Goal: Task Accomplishment & Management: Manage account settings

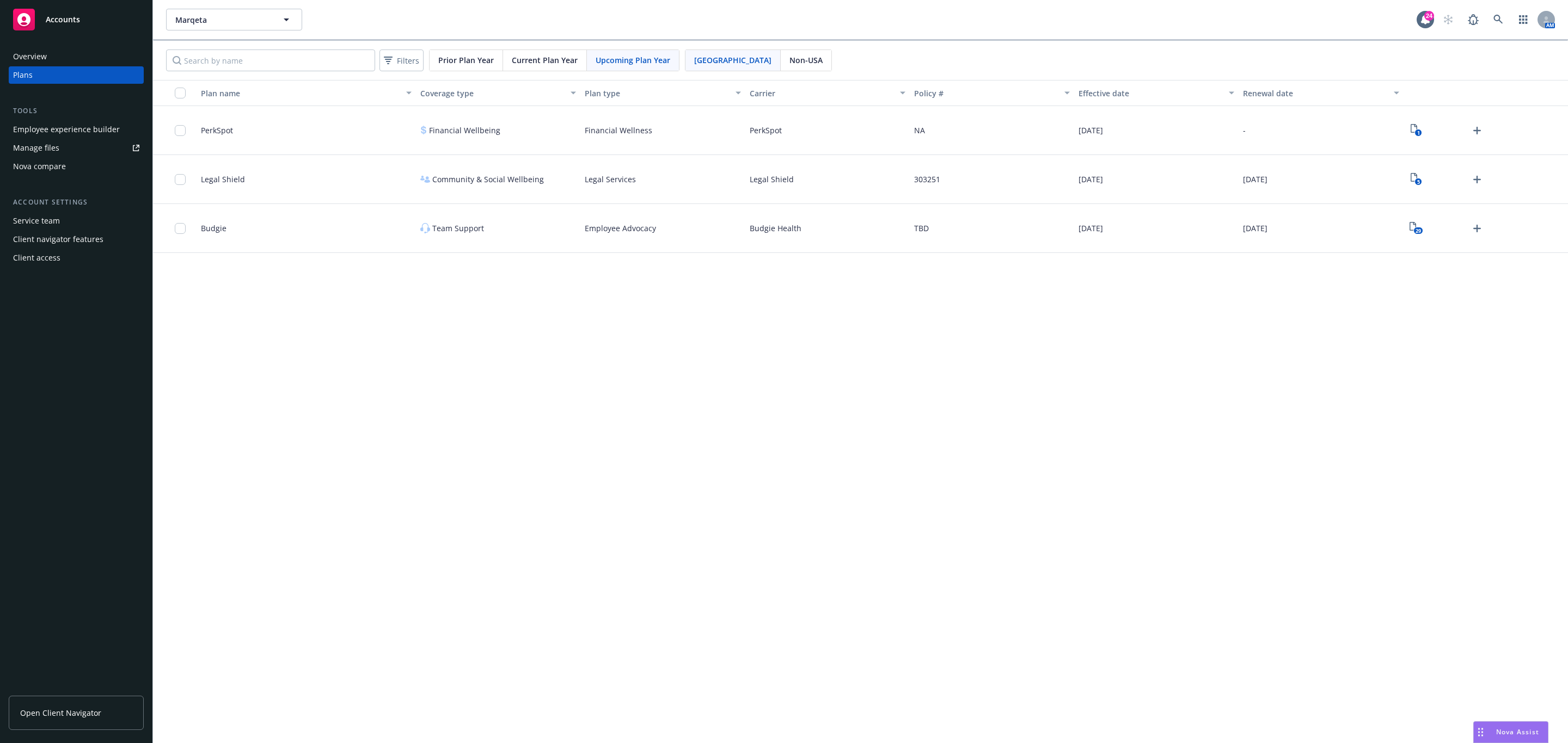
click at [71, 143] on link "Manage files" at bounding box center [76, 148] width 135 height 18
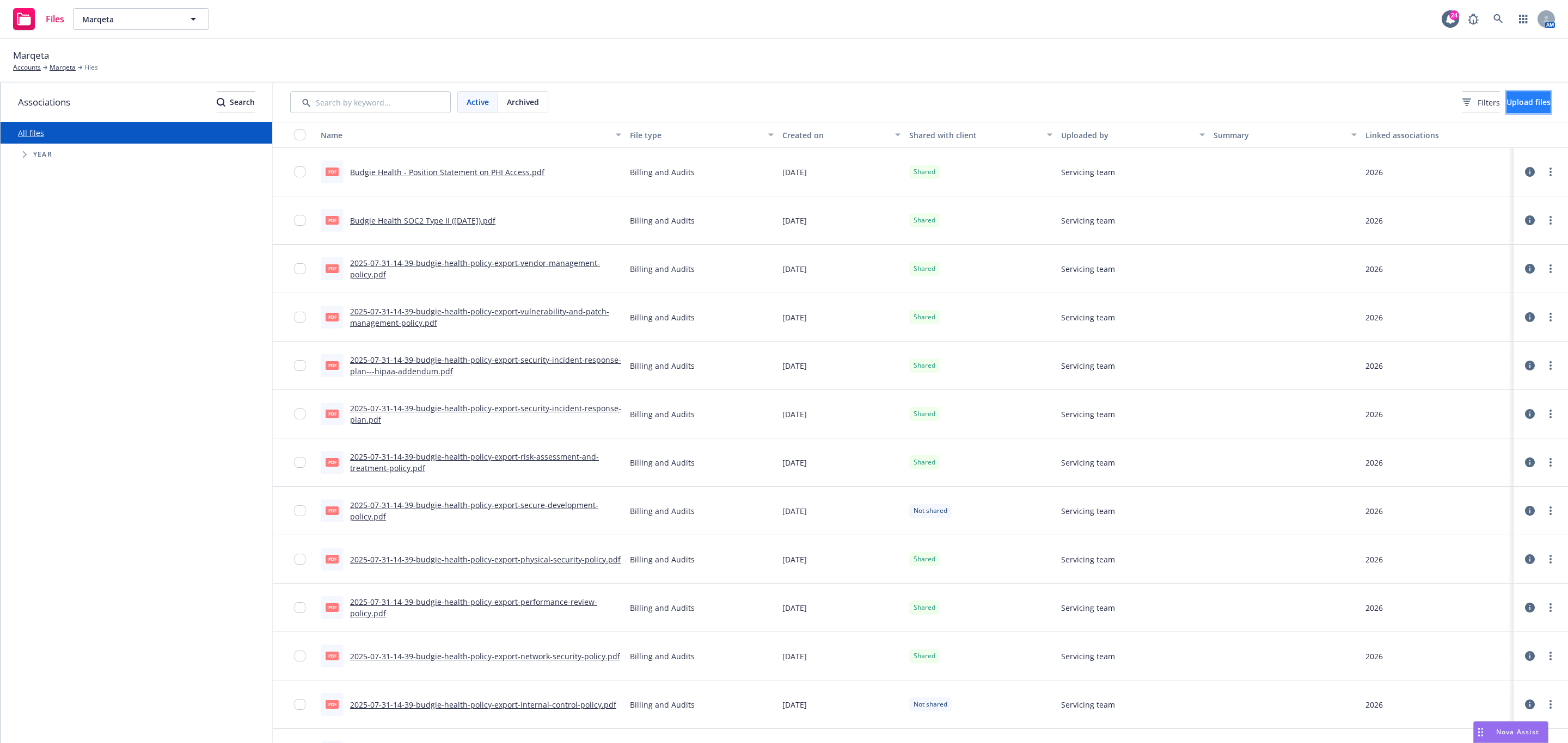
click at [1527, 106] on span "Upload files" at bounding box center [1528, 102] width 44 height 10
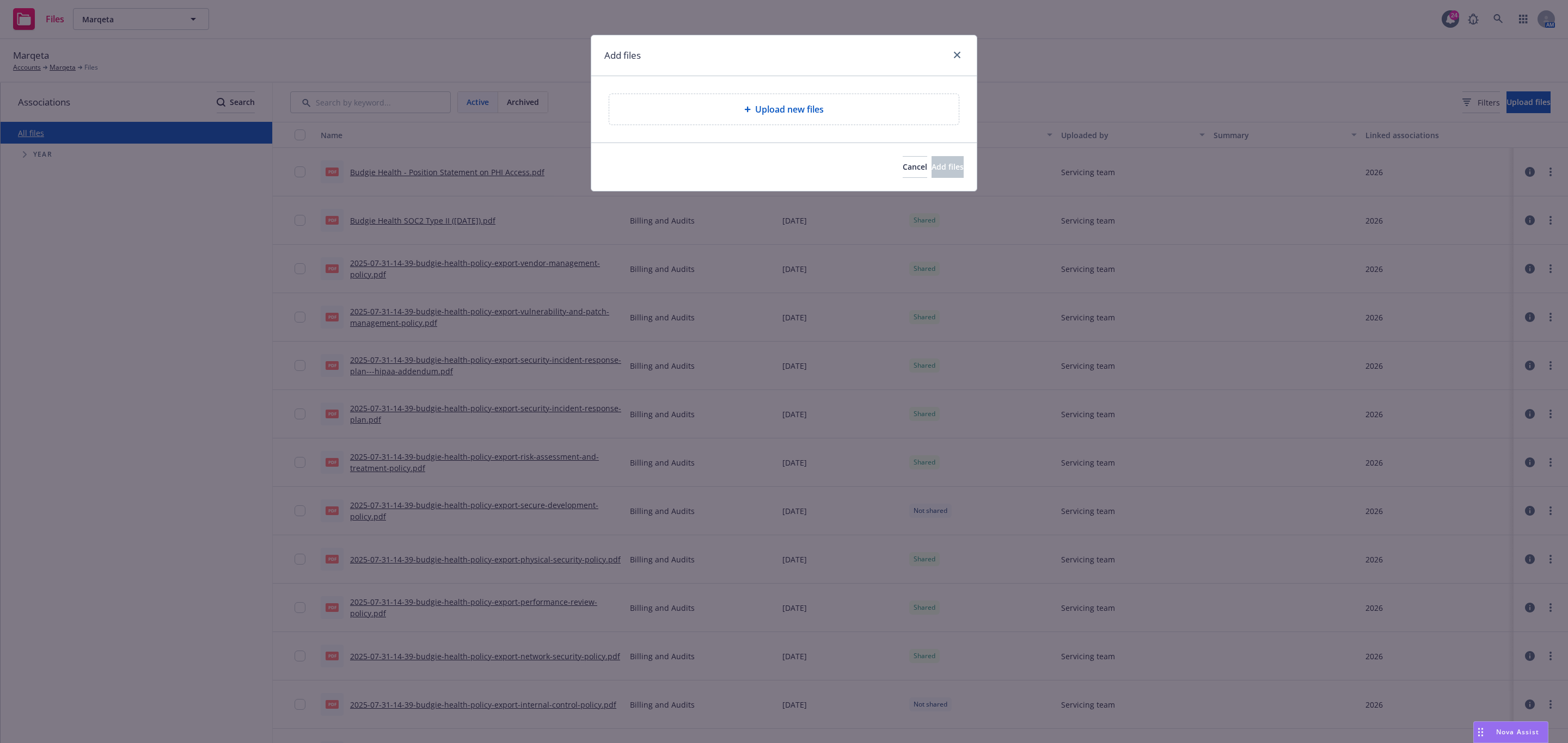
click at [762, 113] on span "Upload new files" at bounding box center [789, 109] width 69 height 13
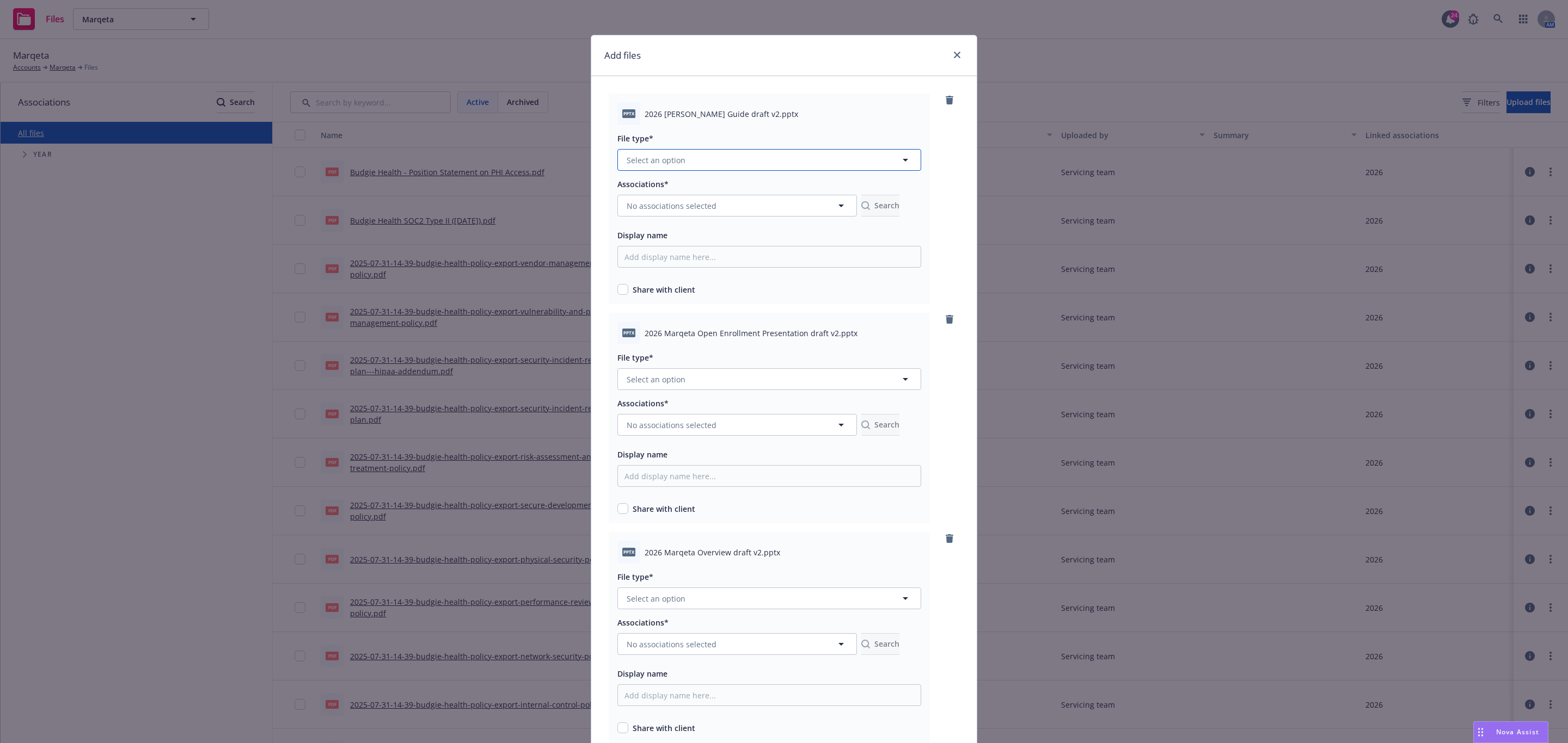
click at [690, 168] on button "Select an option" at bounding box center [770, 160] width 304 height 22
click at [672, 284] on div "Communications" at bounding box center [659, 277] width 70 height 16
click at [748, 203] on button "No associations selected" at bounding box center [737, 205] width 240 height 22
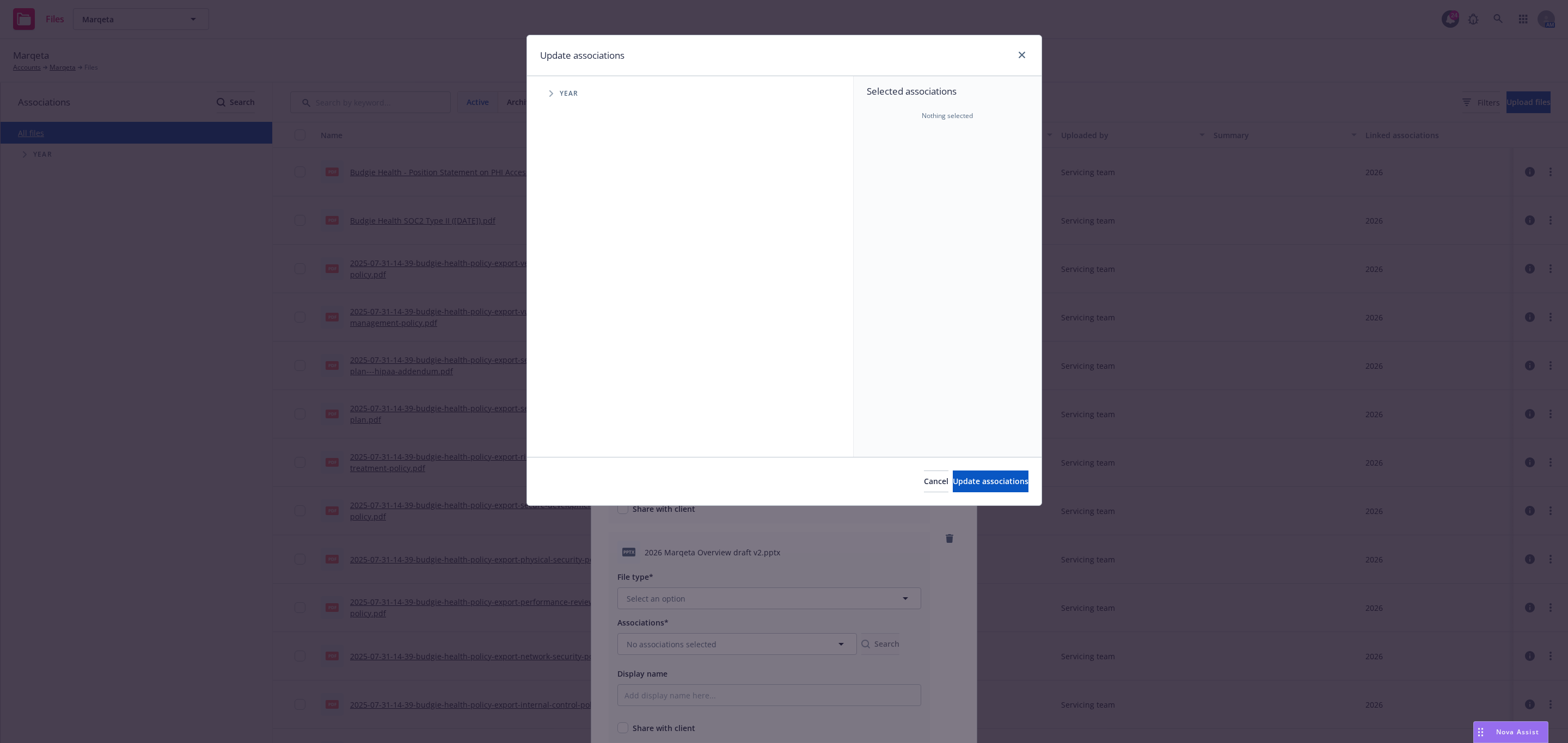
click at [550, 90] on icon "Tree Example" at bounding box center [551, 93] width 4 height 7
click at [577, 268] on input "Tree Example" at bounding box center [578, 267] width 11 height 11
checkbox input "true"
click at [1003, 487] on span "Update associations" at bounding box center [990, 481] width 76 height 10
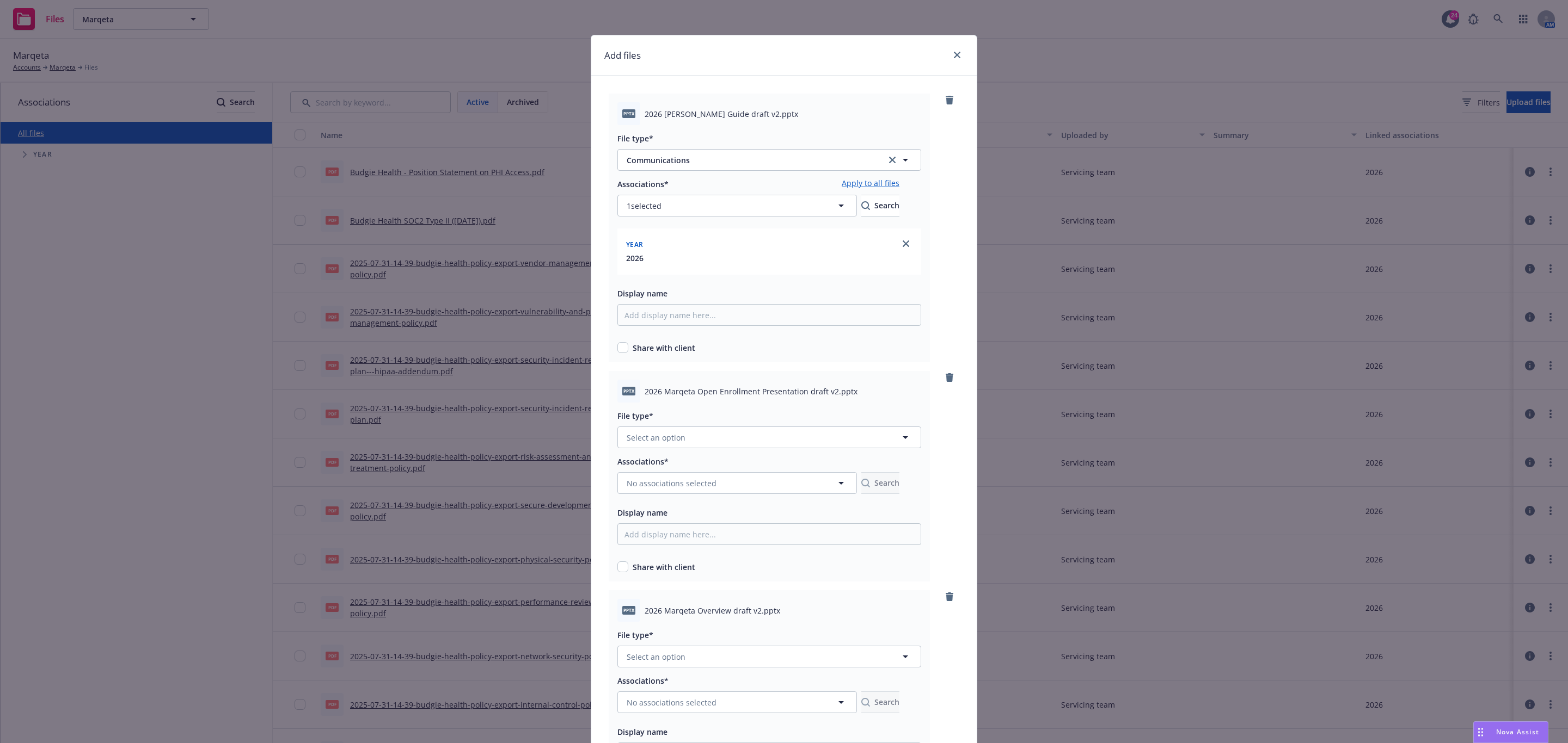
click at [894, 189] on link "Apply to all files" at bounding box center [871, 183] width 58 height 13
click at [770, 447] on button "Select an option" at bounding box center [770, 437] width 304 height 22
click at [686, 559] on div "Communications" at bounding box center [659, 554] width 70 height 16
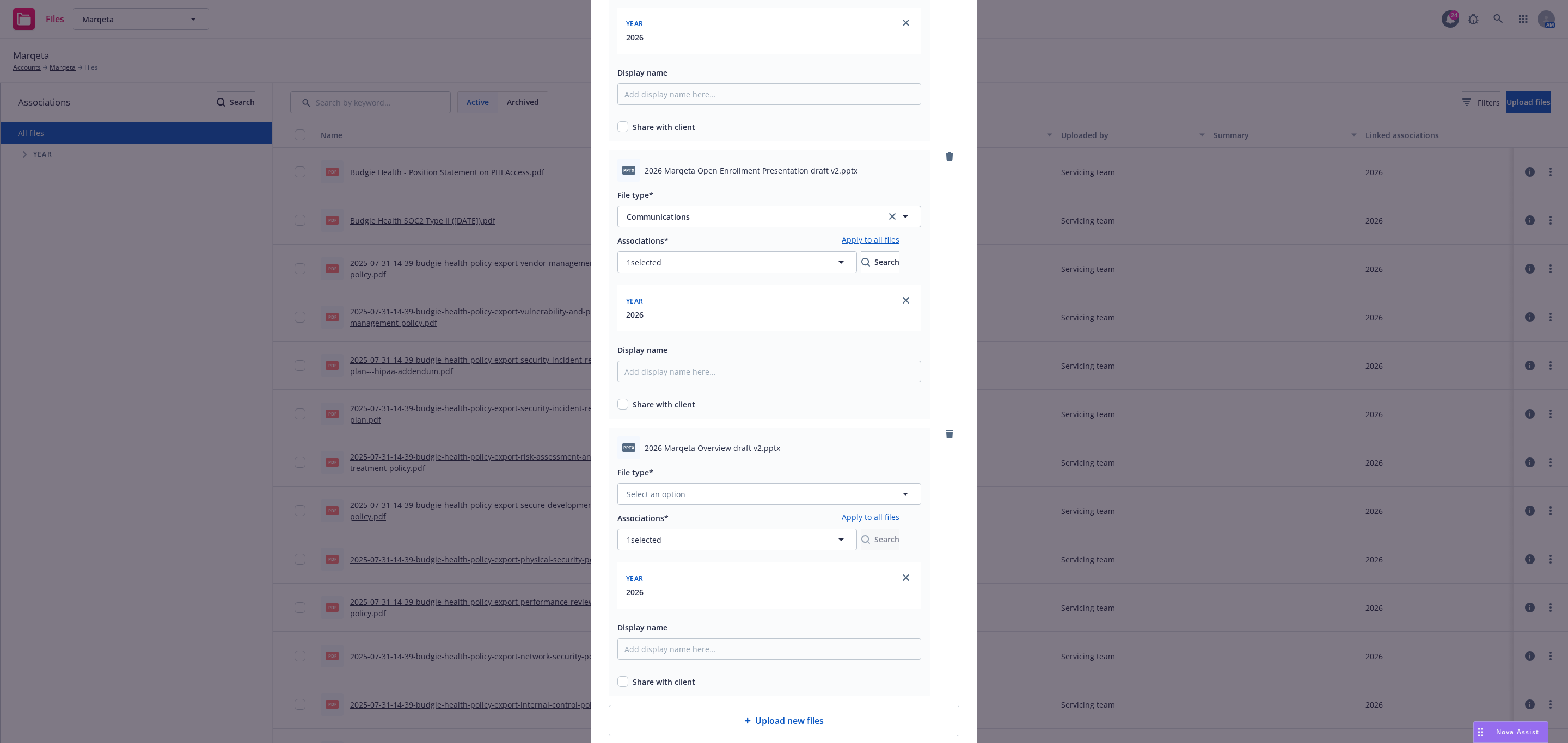
scroll to position [245, 0]
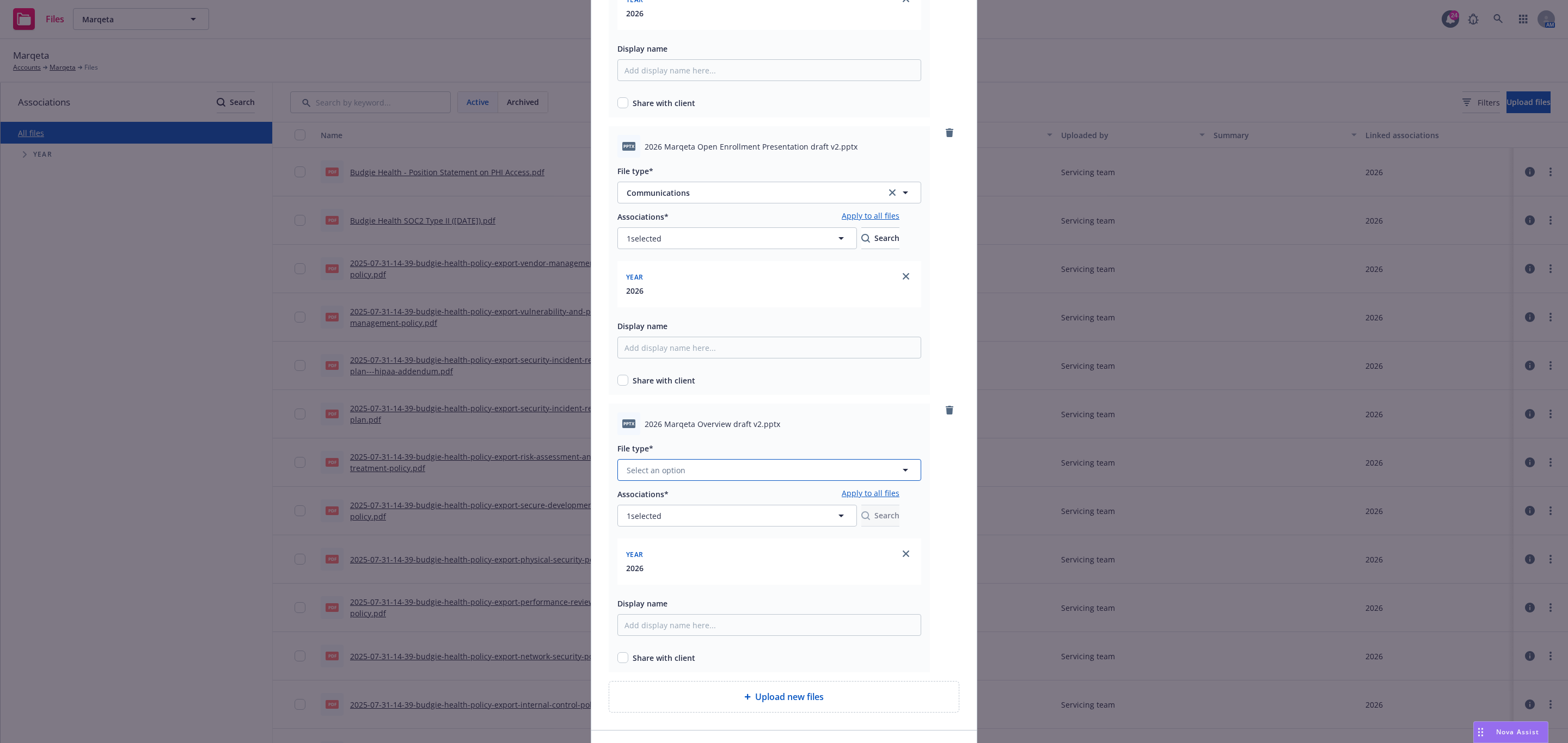
click at [747, 474] on button "Select an option" at bounding box center [770, 470] width 304 height 22
click at [690, 293] on div "Communications" at bounding box center [769, 284] width 302 height 29
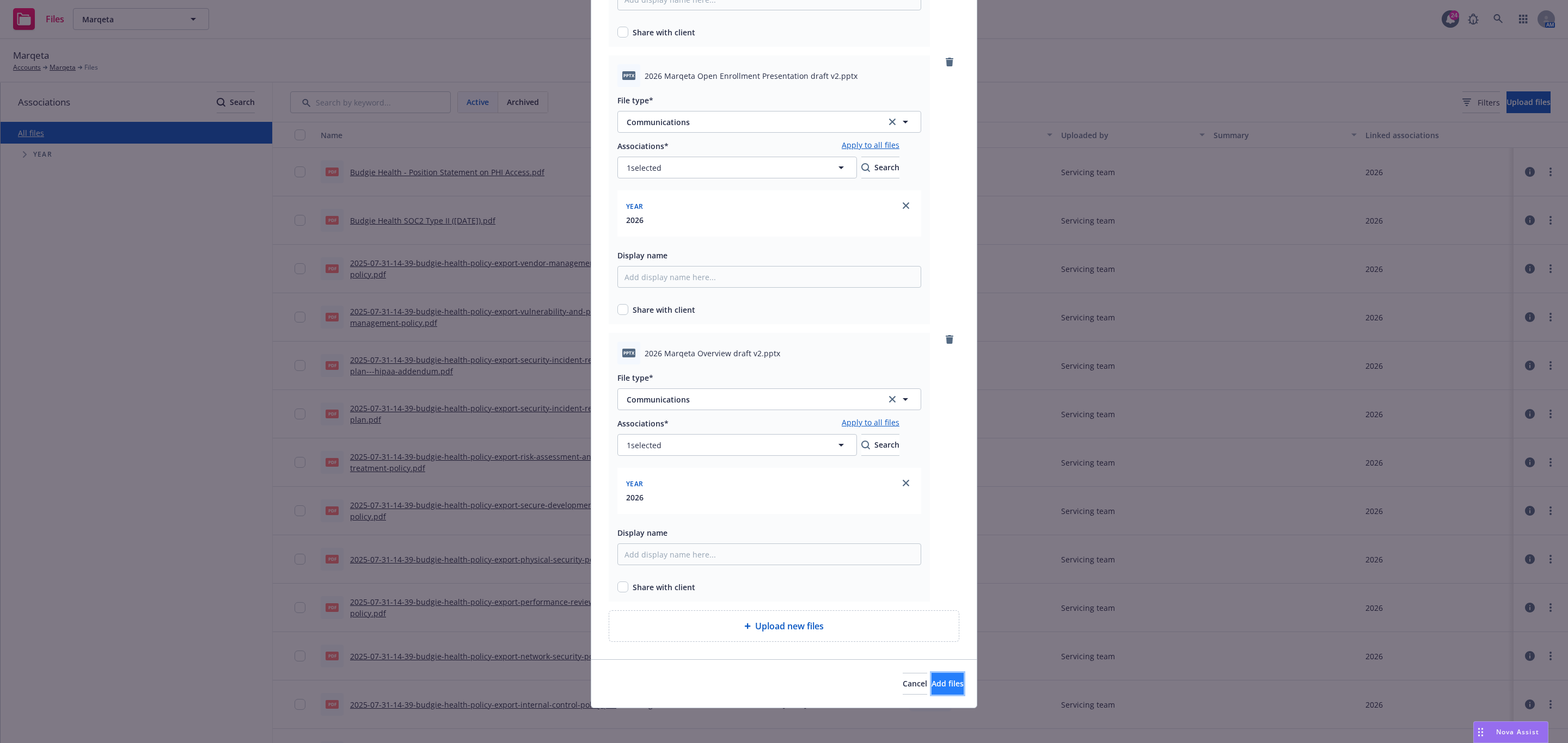
click at [932, 685] on span "Add files" at bounding box center [948, 684] width 32 height 10
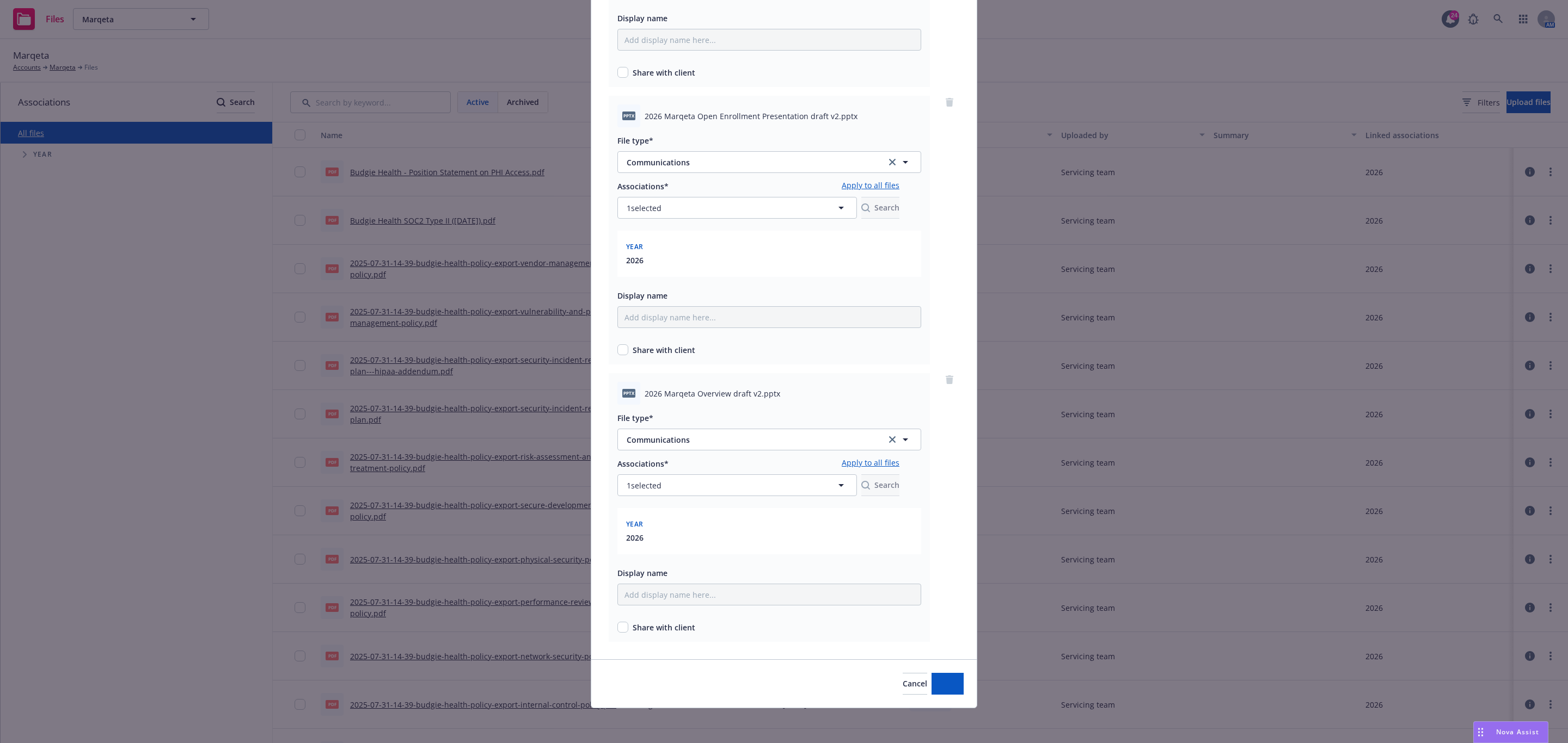
scroll to position [276, 0]
